Goal: Use online tool/utility

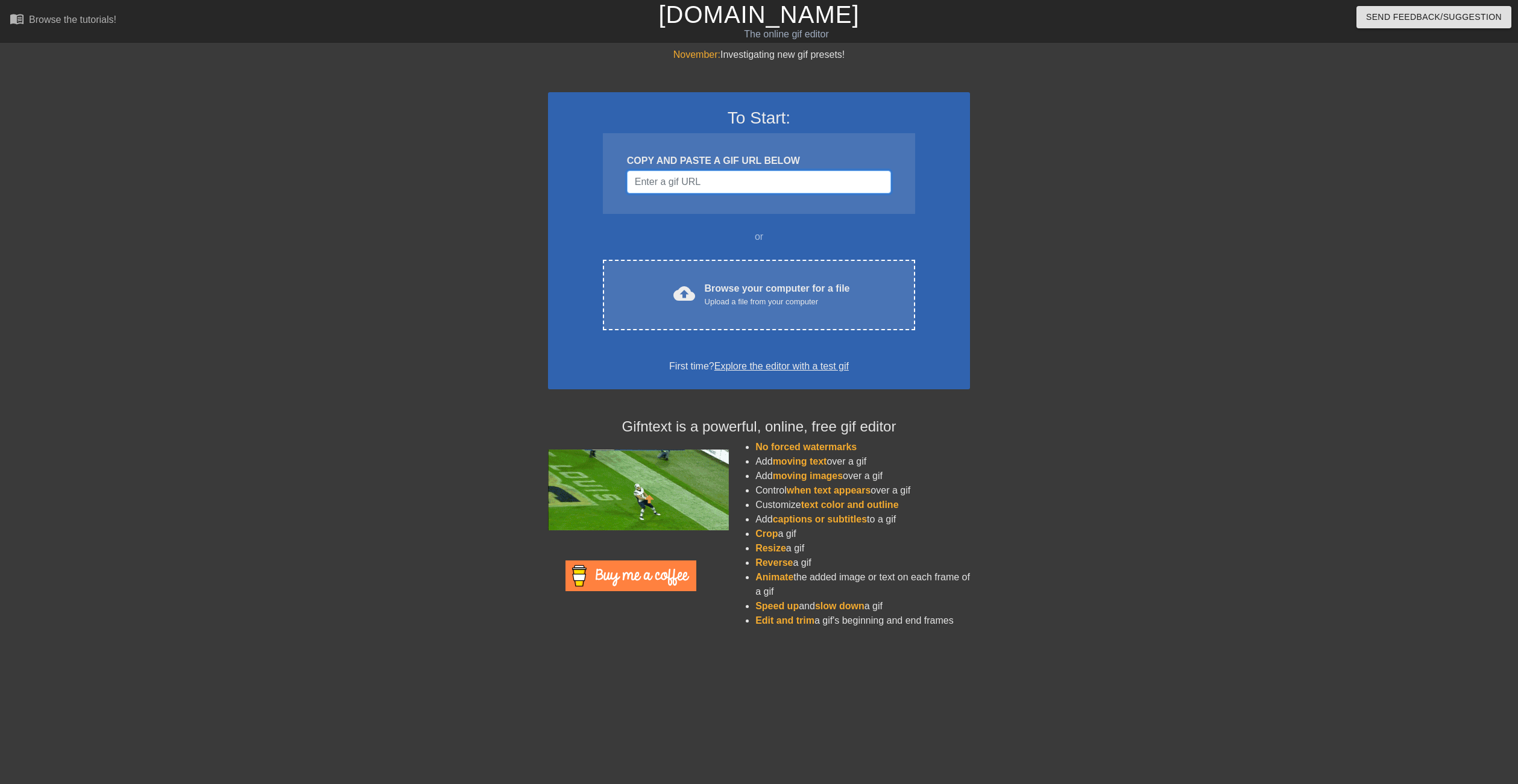
click at [697, 171] on input "Username" at bounding box center [759, 182] width 264 height 23
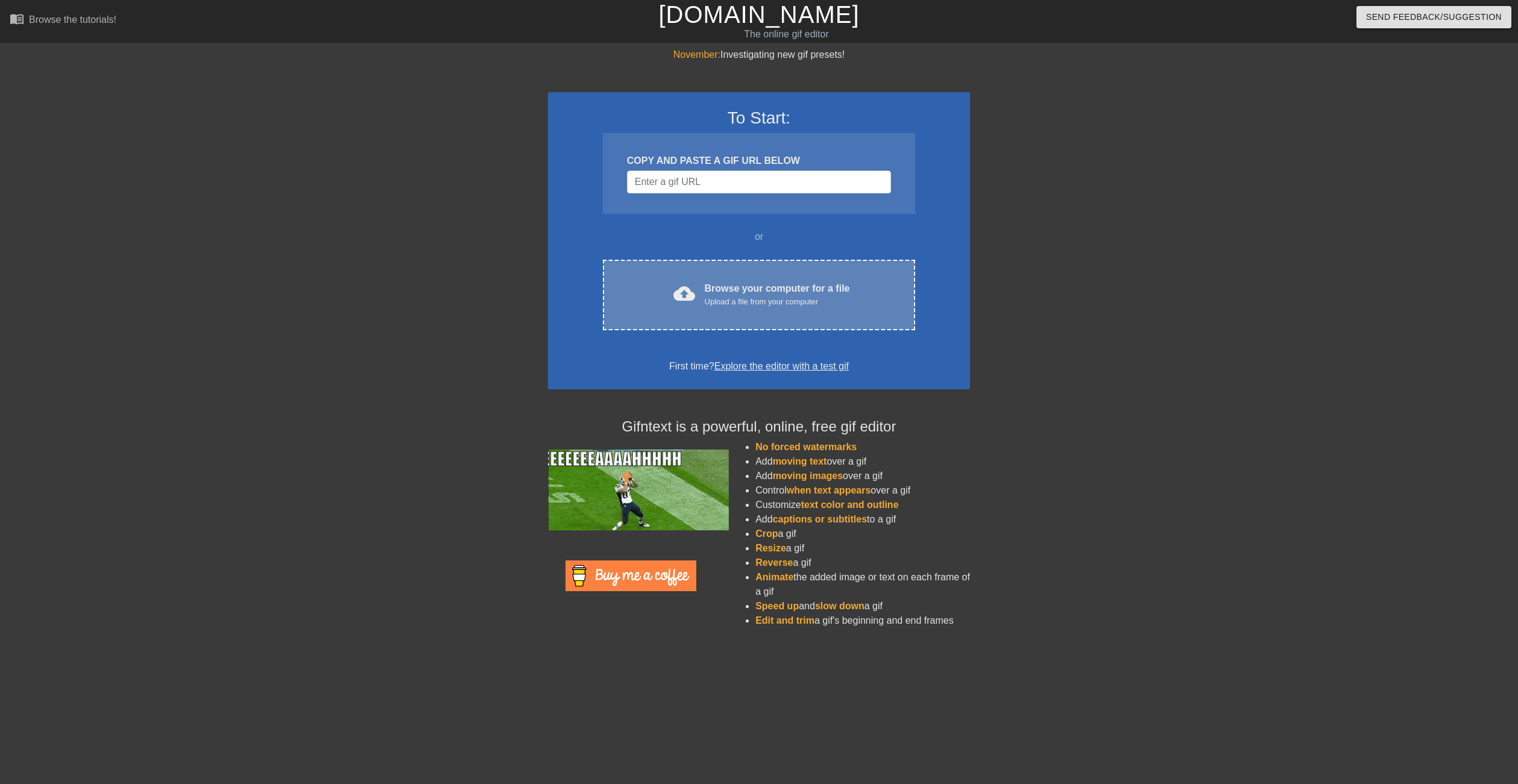
click at [748, 299] on div "Upload a file from your computer" at bounding box center [777, 302] width 145 height 12
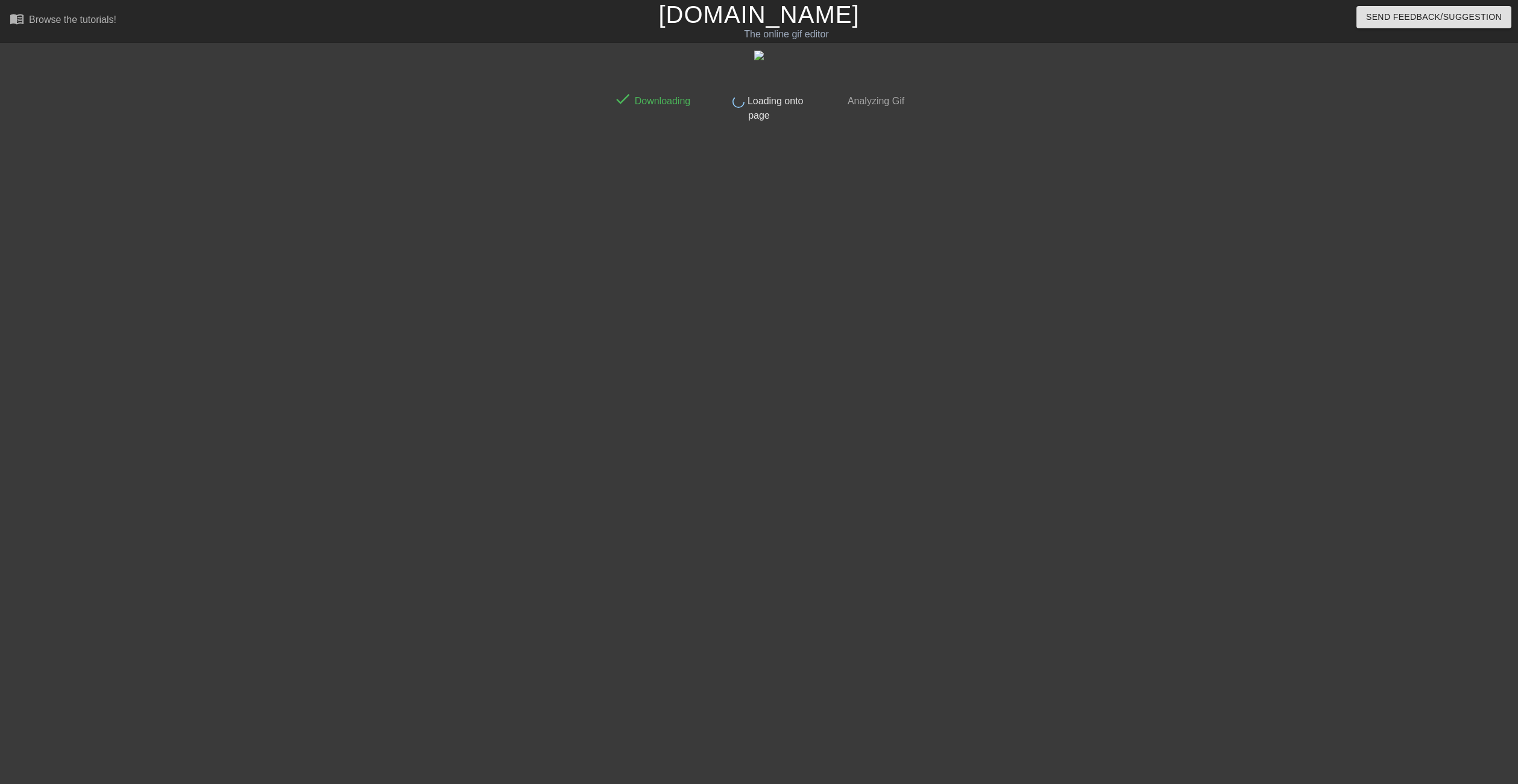
click at [383, 263] on div "done Downloading done Loading onto page done Analyzing Gif" at bounding box center [759, 229] width 1518 height 362
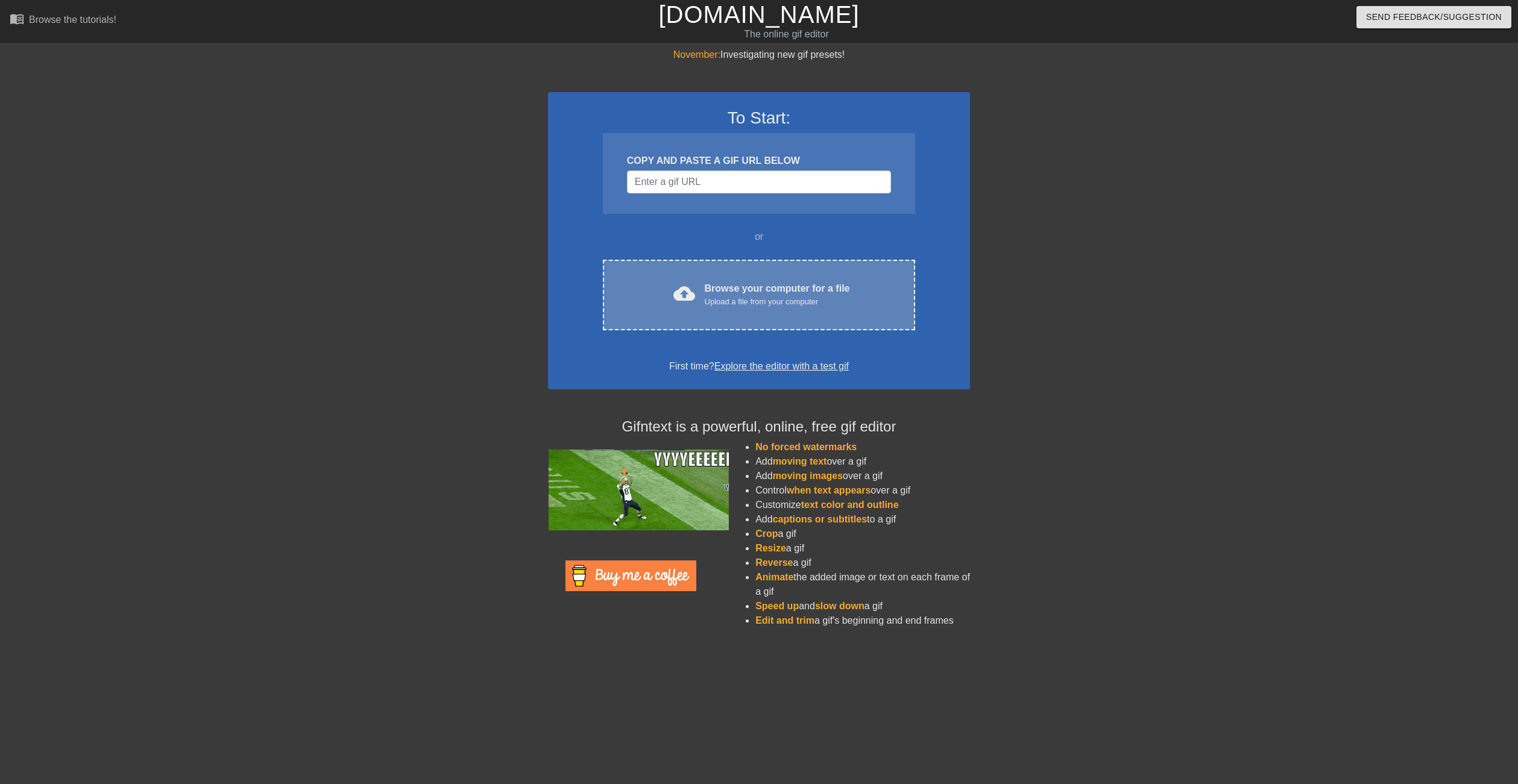
click at [772, 319] on div "cloud_upload Browse your computer for a file Upload a file from your computer C…" at bounding box center [758, 295] width 312 height 70
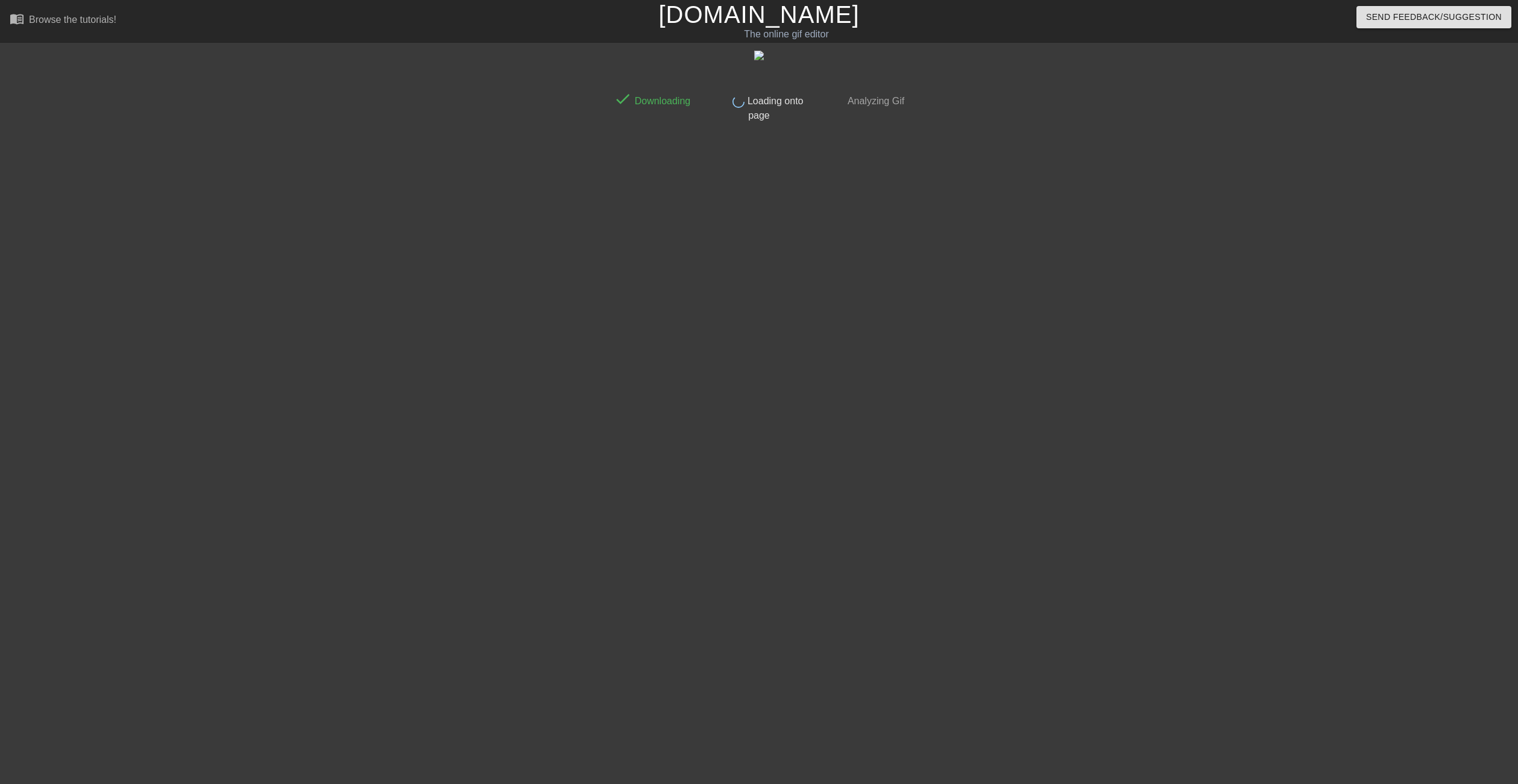
drag, startPoint x: 770, startPoint y: 234, endPoint x: 768, endPoint y: 253, distance: 19.1
